Goal: Transaction & Acquisition: Purchase product/service

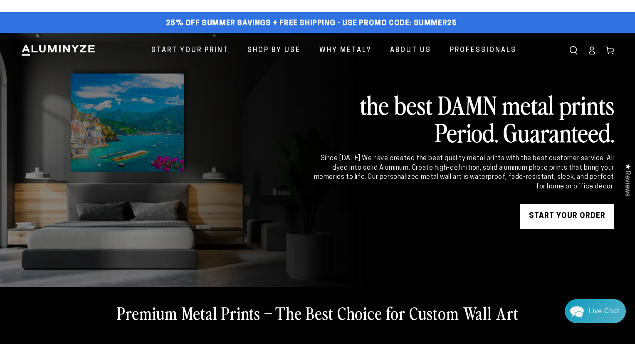
click at [552, 221] on link "START YOUR Order" at bounding box center [567, 216] width 94 height 25
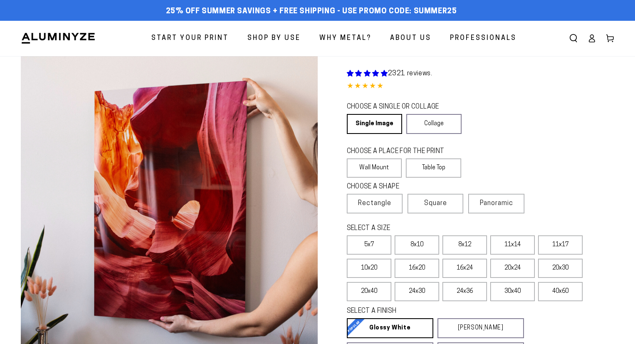
select select "**********"
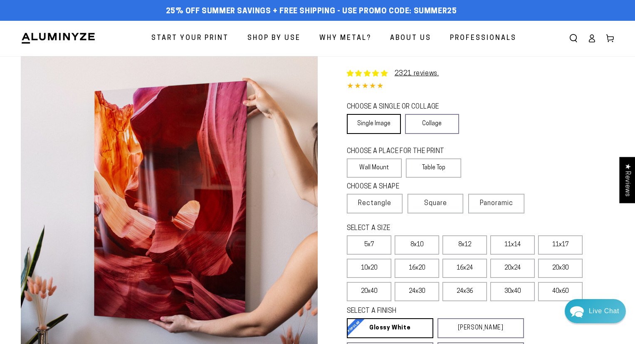
click at [372, 123] on link "Single Image" at bounding box center [374, 124] width 54 height 20
click at [382, 166] on label "Wall Mount" at bounding box center [374, 167] width 55 height 19
click at [387, 203] on span "Rectangle" at bounding box center [374, 203] width 33 height 10
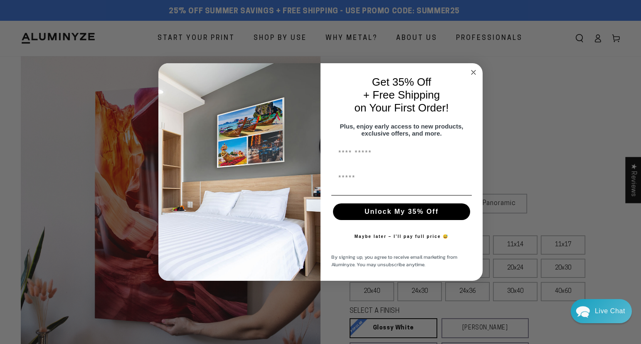
click at [472, 70] on icon "Close dialog" at bounding box center [474, 72] width 4 height 4
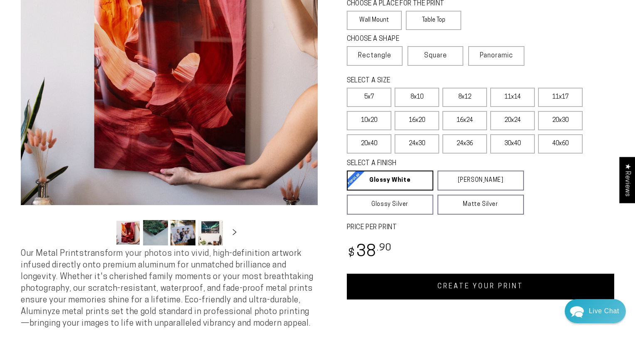
scroll to position [149, 0]
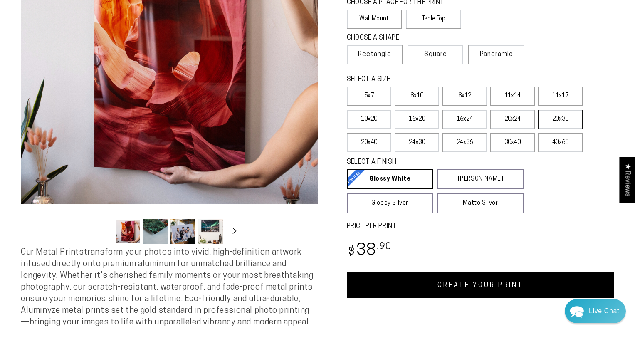
click at [549, 124] on label "20x30" at bounding box center [560, 119] width 45 height 19
click at [509, 122] on label "20x24" at bounding box center [512, 119] width 45 height 19
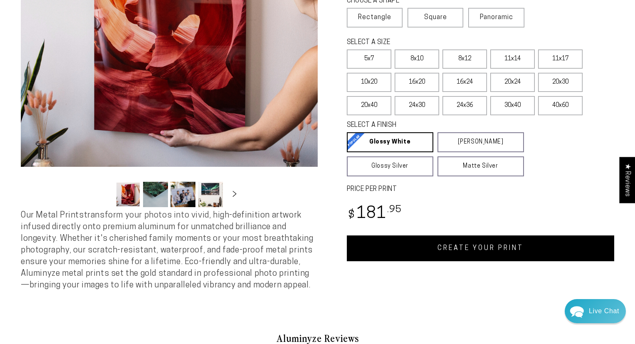
scroll to position [196, 0]
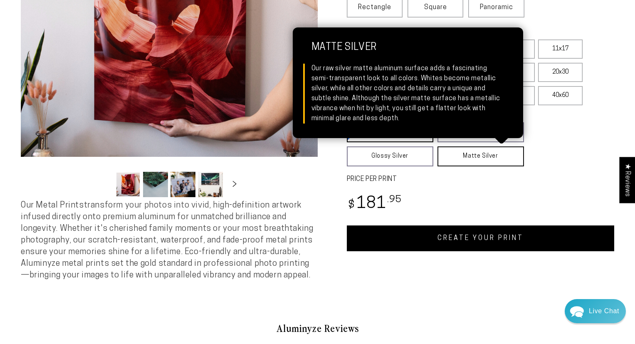
click at [487, 156] on link "Matte Silver Matte Silver Our raw silver matte aluminum surface adds a fascinat…" at bounding box center [481, 156] width 87 height 20
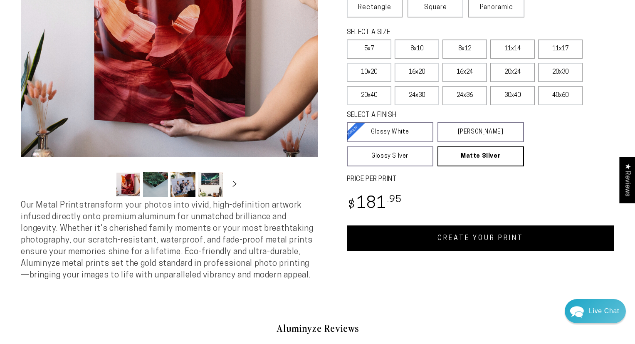
click at [541, 163] on fieldset "SELECT A FINISH Learn more Glossy White Glossy White Our bright white glossy su…" at bounding box center [478, 139] width 262 height 56
click at [496, 146] on fieldset "SELECT A FINISH Learn more Glossy White Glossy White Our bright white glossy su…" at bounding box center [478, 139] width 262 height 56
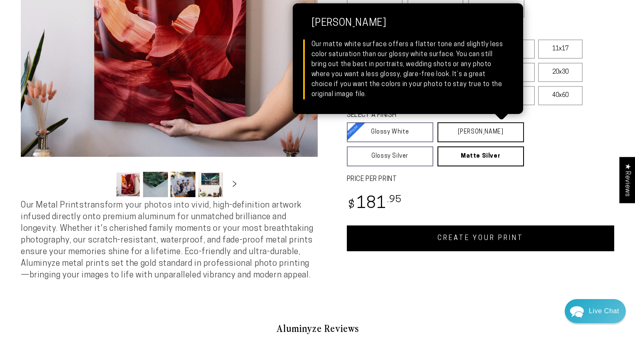
click at [494, 137] on link "[PERSON_NAME] Matte White Our matte white surface offers a flatter tone and sli…" at bounding box center [481, 132] width 87 height 20
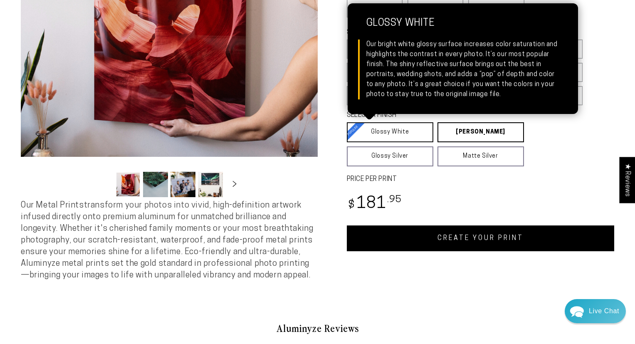
click at [416, 135] on link "Glossy White Glossy White Our bright white glossy surface increases color satur…" at bounding box center [390, 132] width 87 height 20
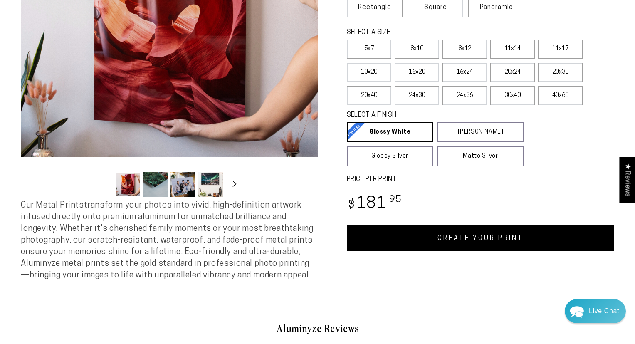
click at [434, 239] on link "CREATE YOUR PRINT" at bounding box center [481, 238] width 268 height 26
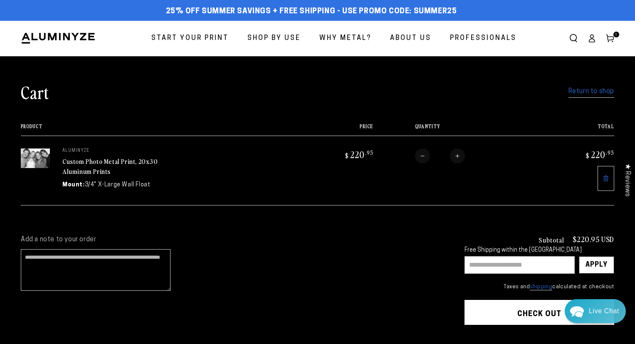
click at [482, 252] on div "Free Shipping within the [GEOGRAPHIC_DATA]" at bounding box center [540, 250] width 150 height 7
click at [481, 262] on input "text" at bounding box center [520, 264] width 110 height 17
type input "********"
click at [605, 267] on div "Apply" at bounding box center [597, 265] width 22 height 17
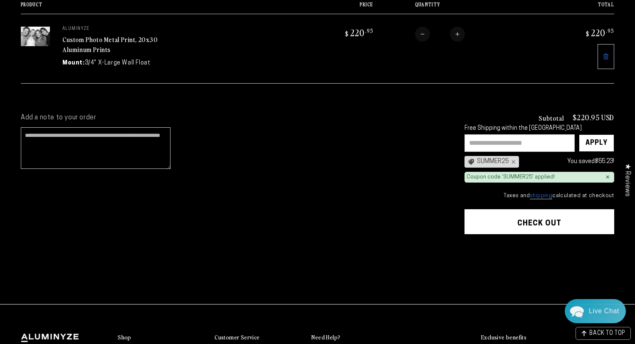
scroll to position [130, 0]
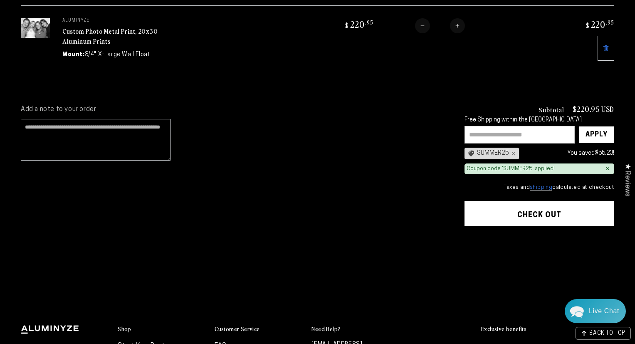
click at [468, 239] on shopify-apple-pay-button at bounding box center [467, 236] width 2 height 7
